Goal: Information Seeking & Learning: Learn about a topic

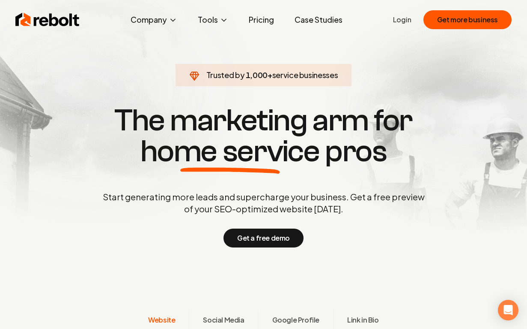
click at [44, 22] on img at bounding box center [47, 19] width 64 height 17
click at [272, 20] on link "Pricing" at bounding box center [261, 19] width 39 height 17
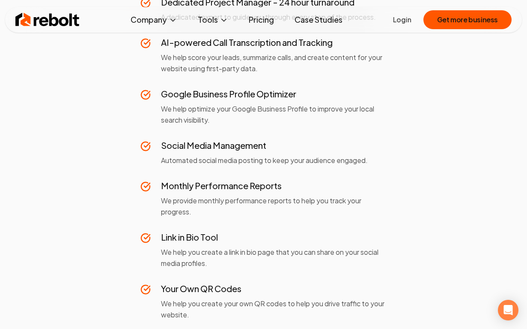
scroll to position [518, 0]
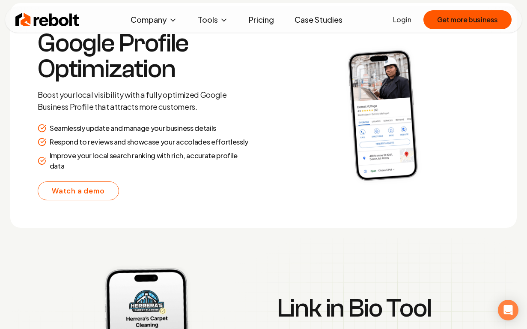
scroll to position [1601, 0]
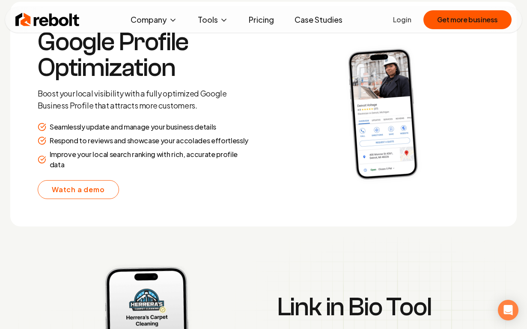
click at [263, 19] on link "Pricing" at bounding box center [261, 19] width 39 height 17
